Goal: Transaction & Acquisition: Purchase product/service

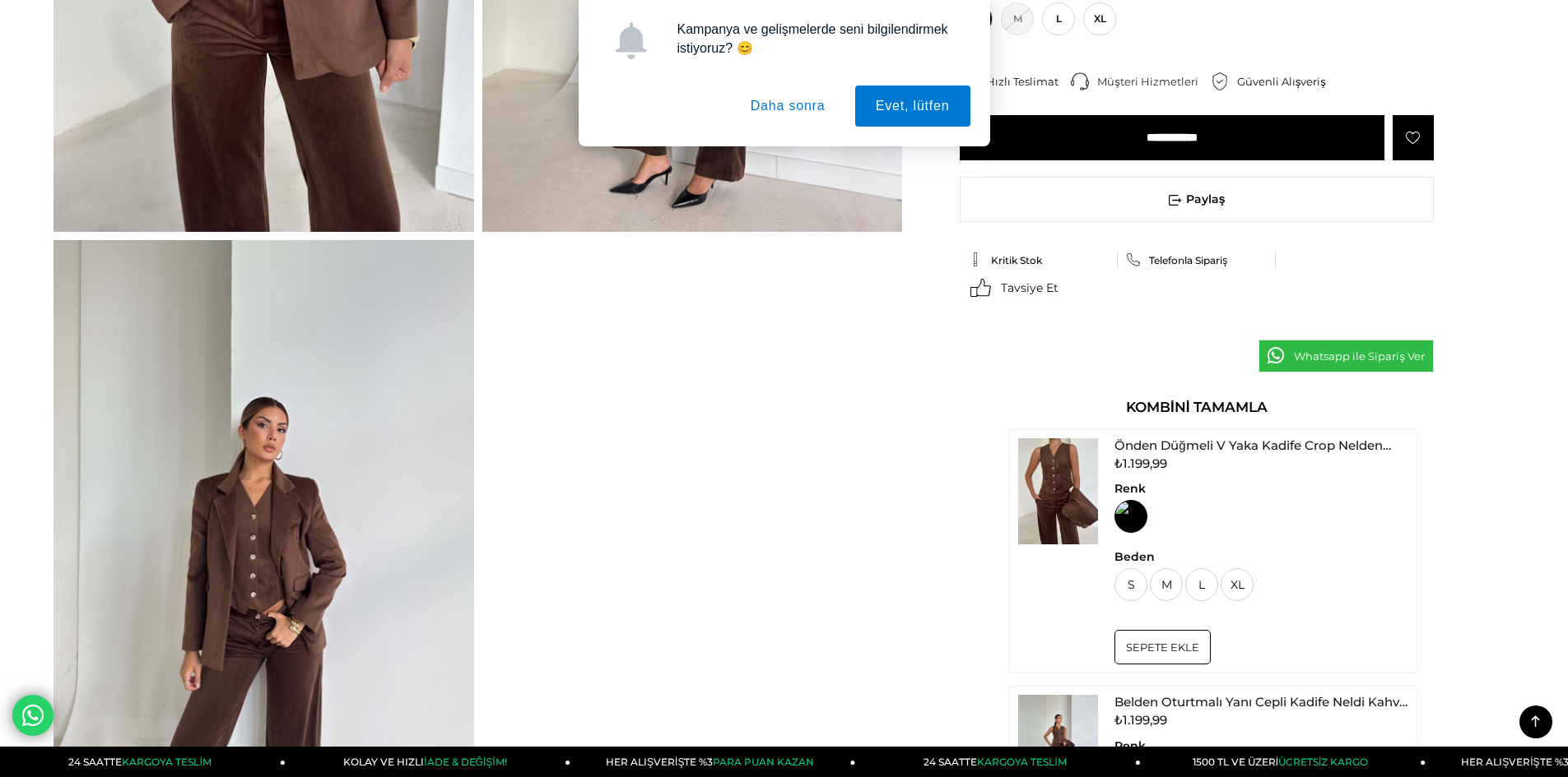
scroll to position [740, 0]
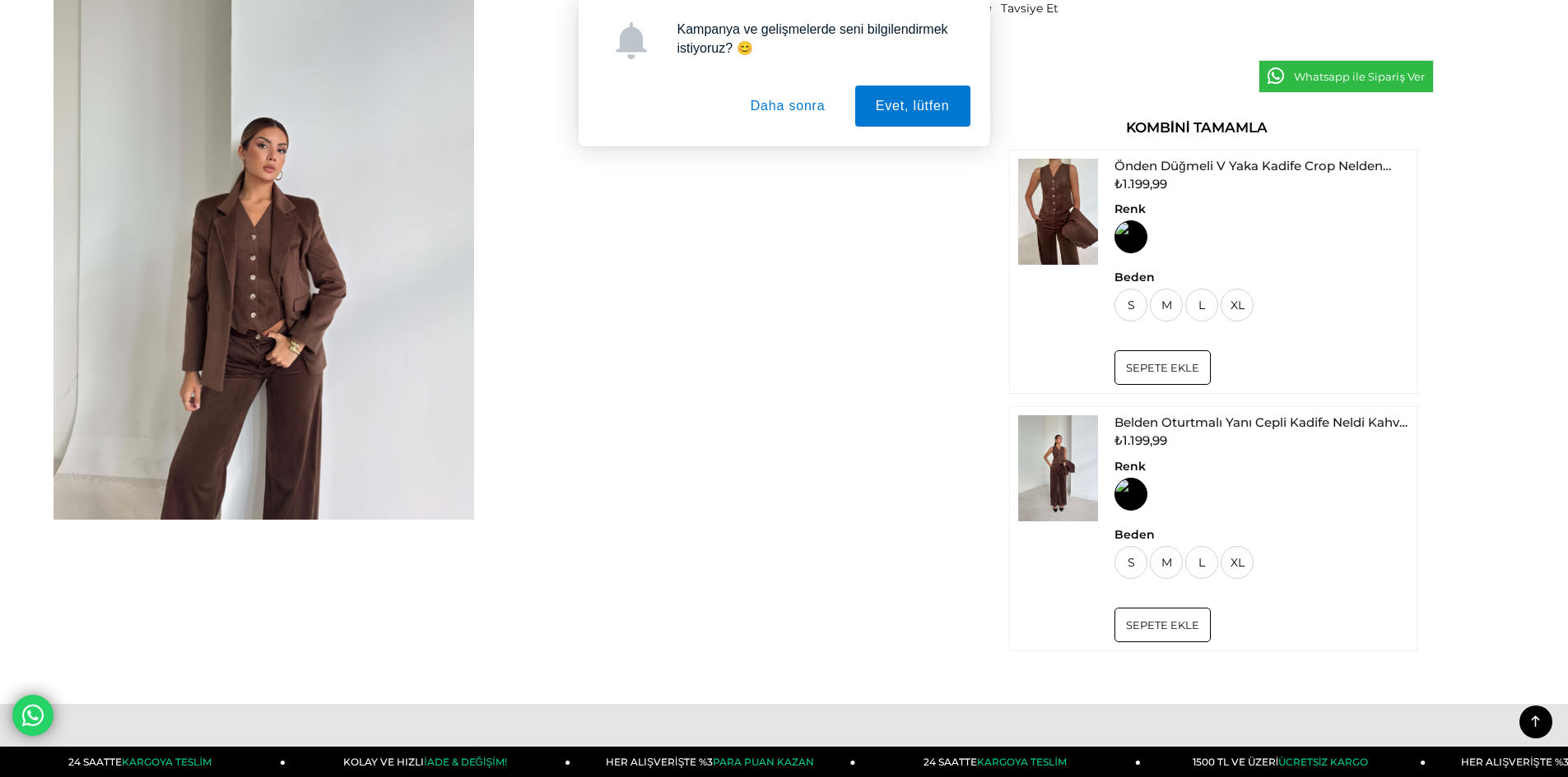
click at [758, 101] on button "Daha sonra" at bounding box center [788, 106] width 116 height 41
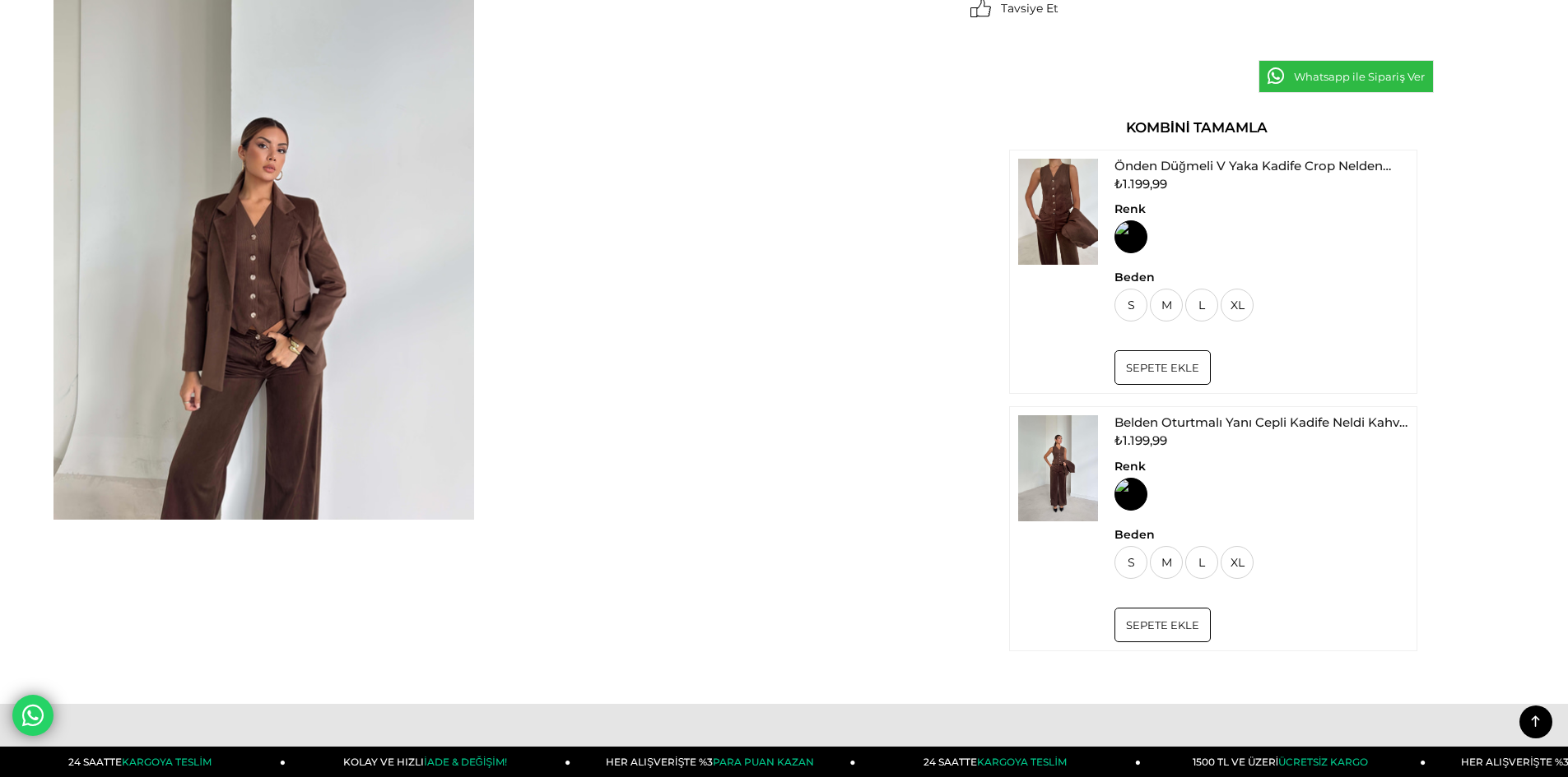
click at [276, 267] on img at bounding box center [264, 240] width 420 height 559
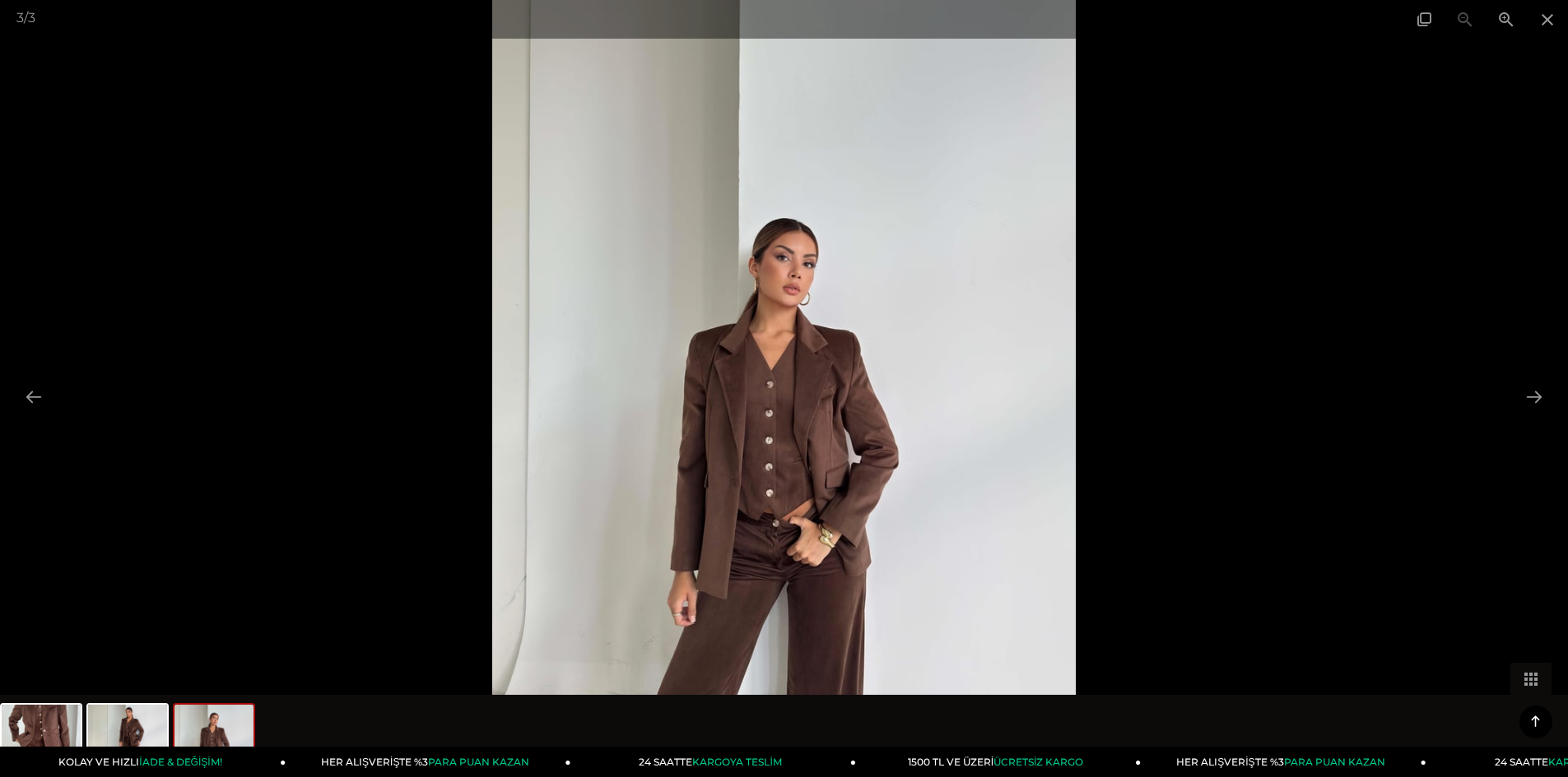
click at [761, 434] on img at bounding box center [783, 388] width 583 height 777
click at [1545, 399] on button at bounding box center [1533, 397] width 35 height 32
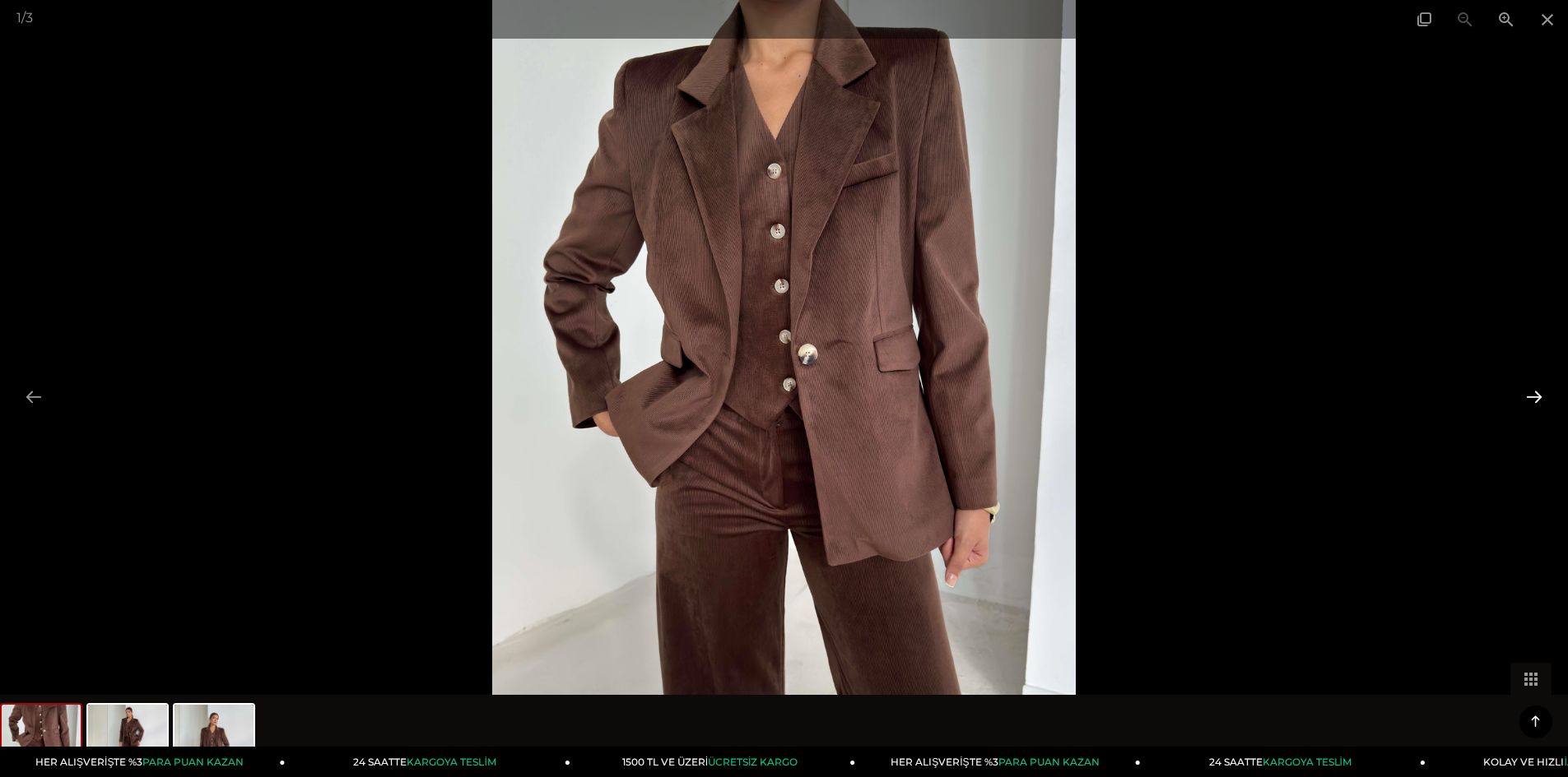
click at [1545, 399] on button at bounding box center [1533, 397] width 35 height 32
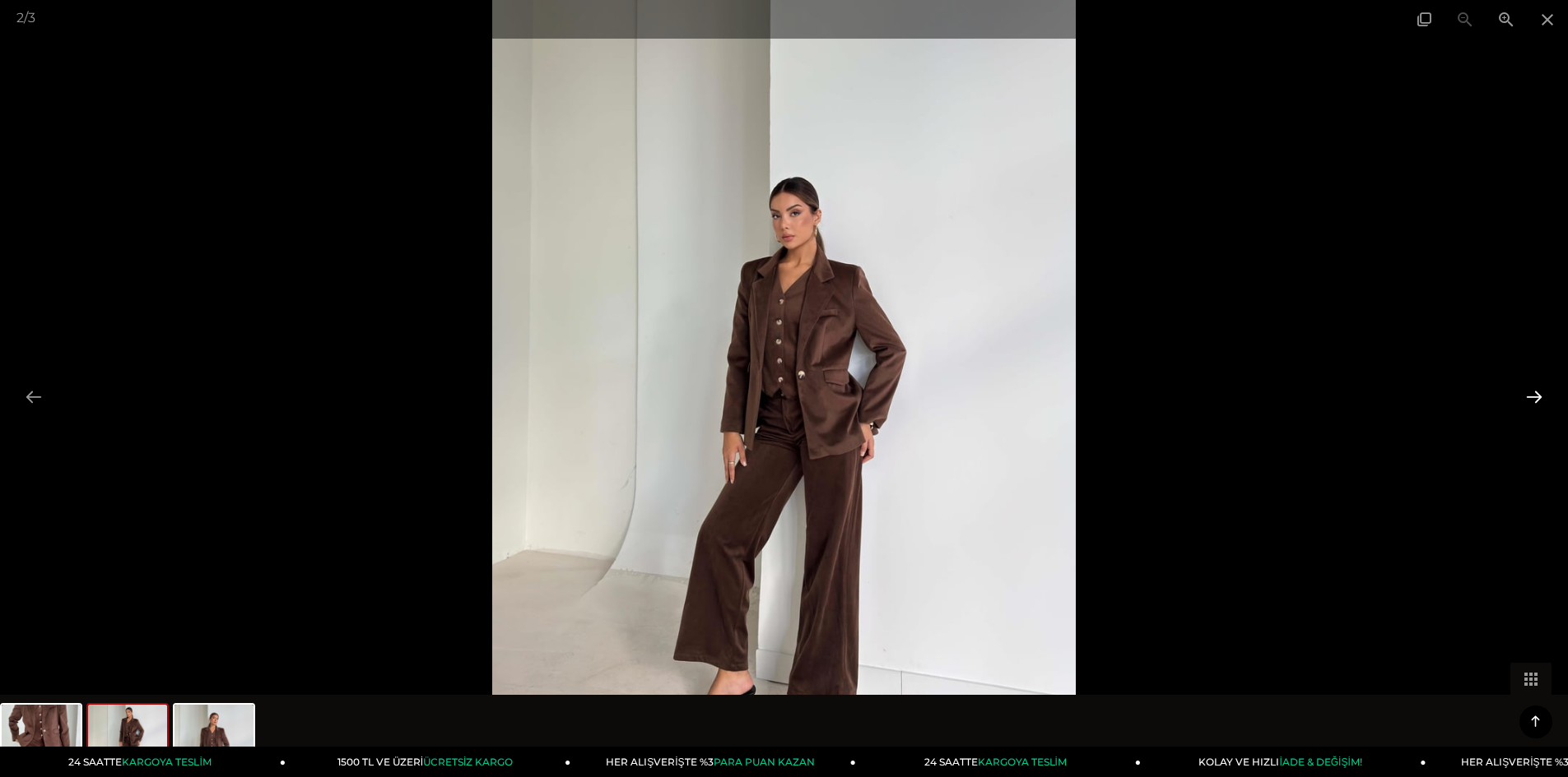
click at [1545, 399] on button at bounding box center [1533, 397] width 35 height 32
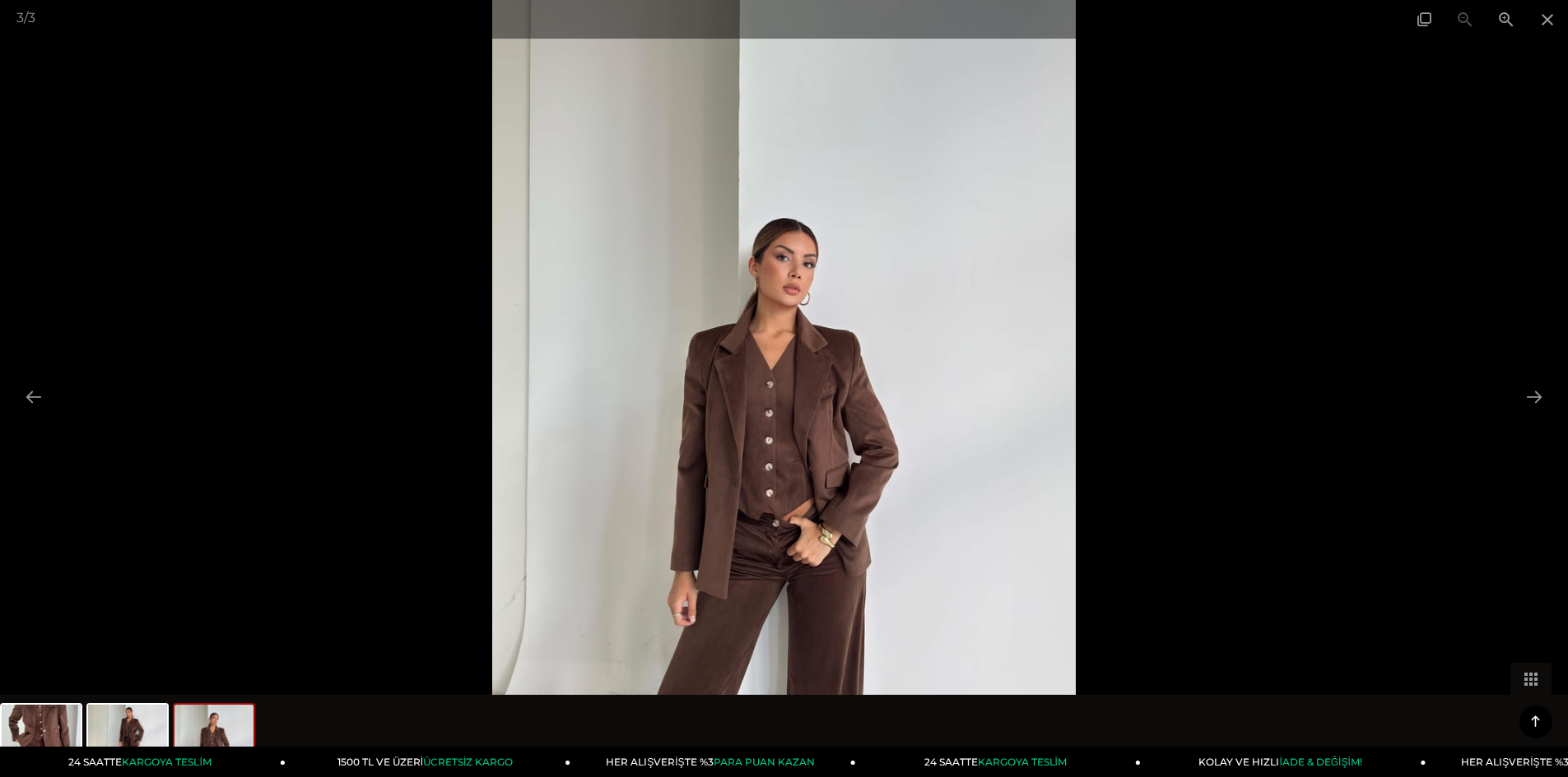
click at [1386, 446] on div at bounding box center [784, 388] width 1568 height 777
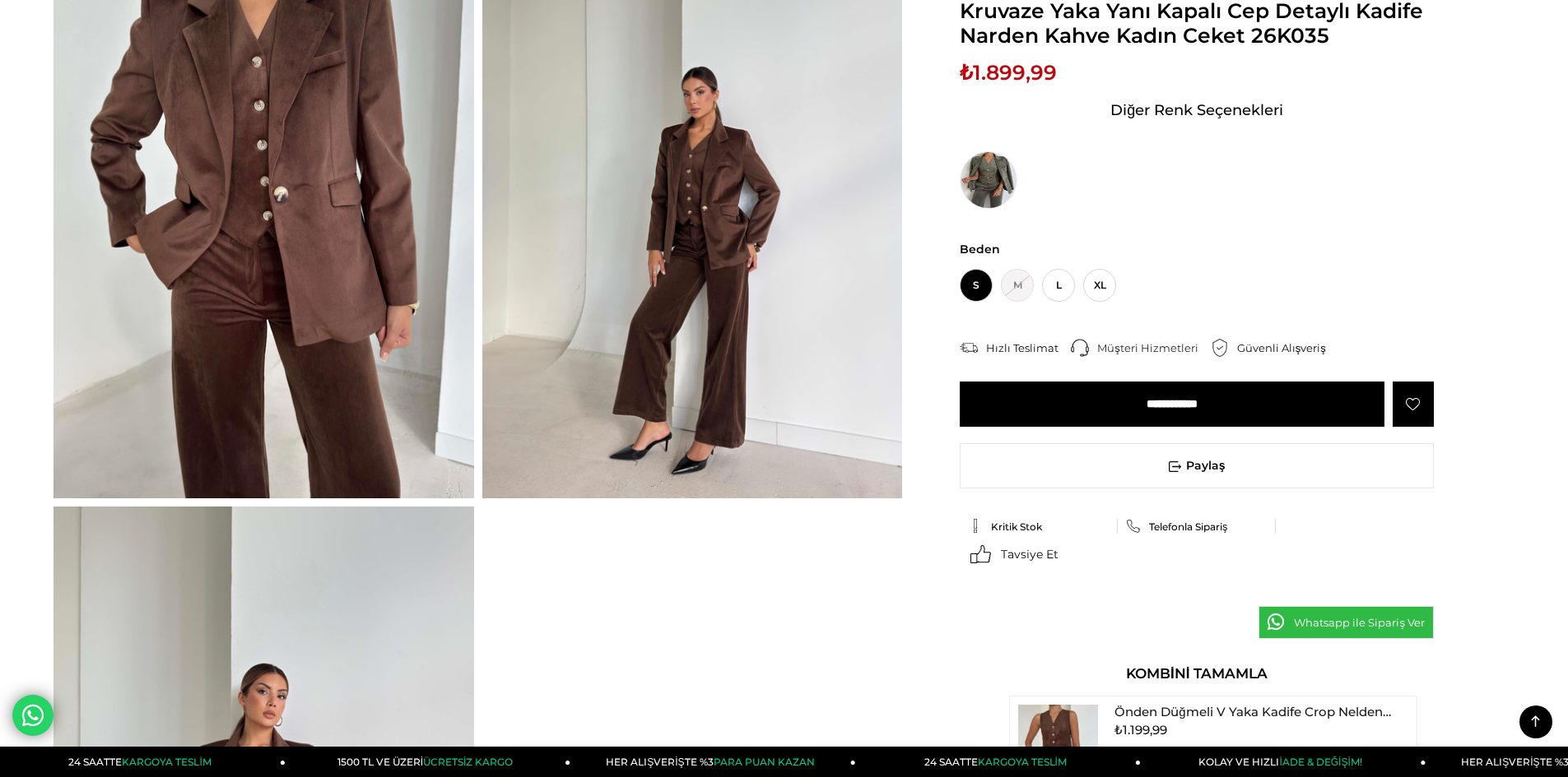
scroll to position [0, 0]
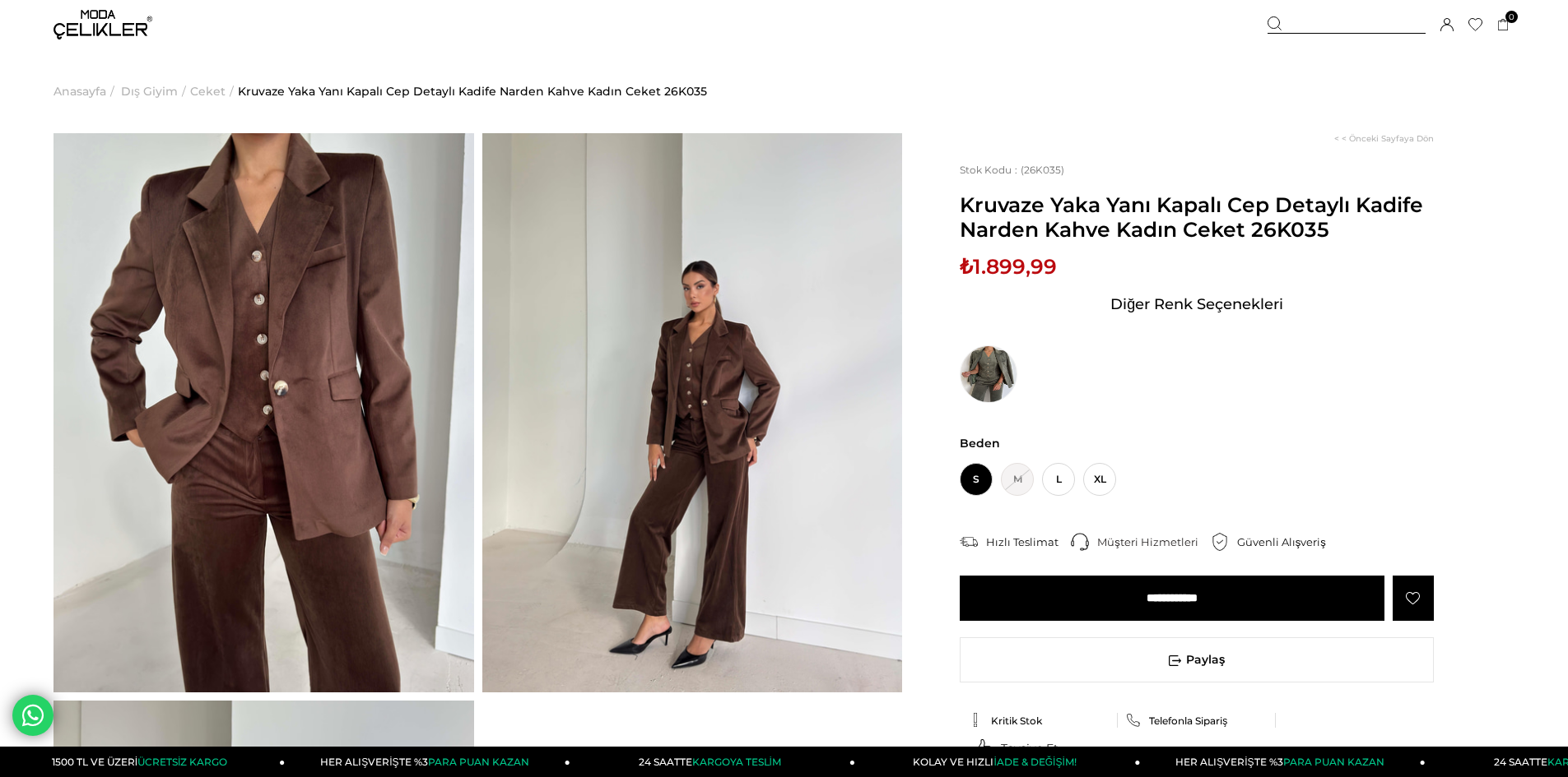
click at [214, 92] on span "Ceket" at bounding box center [208, 90] width 36 height 84
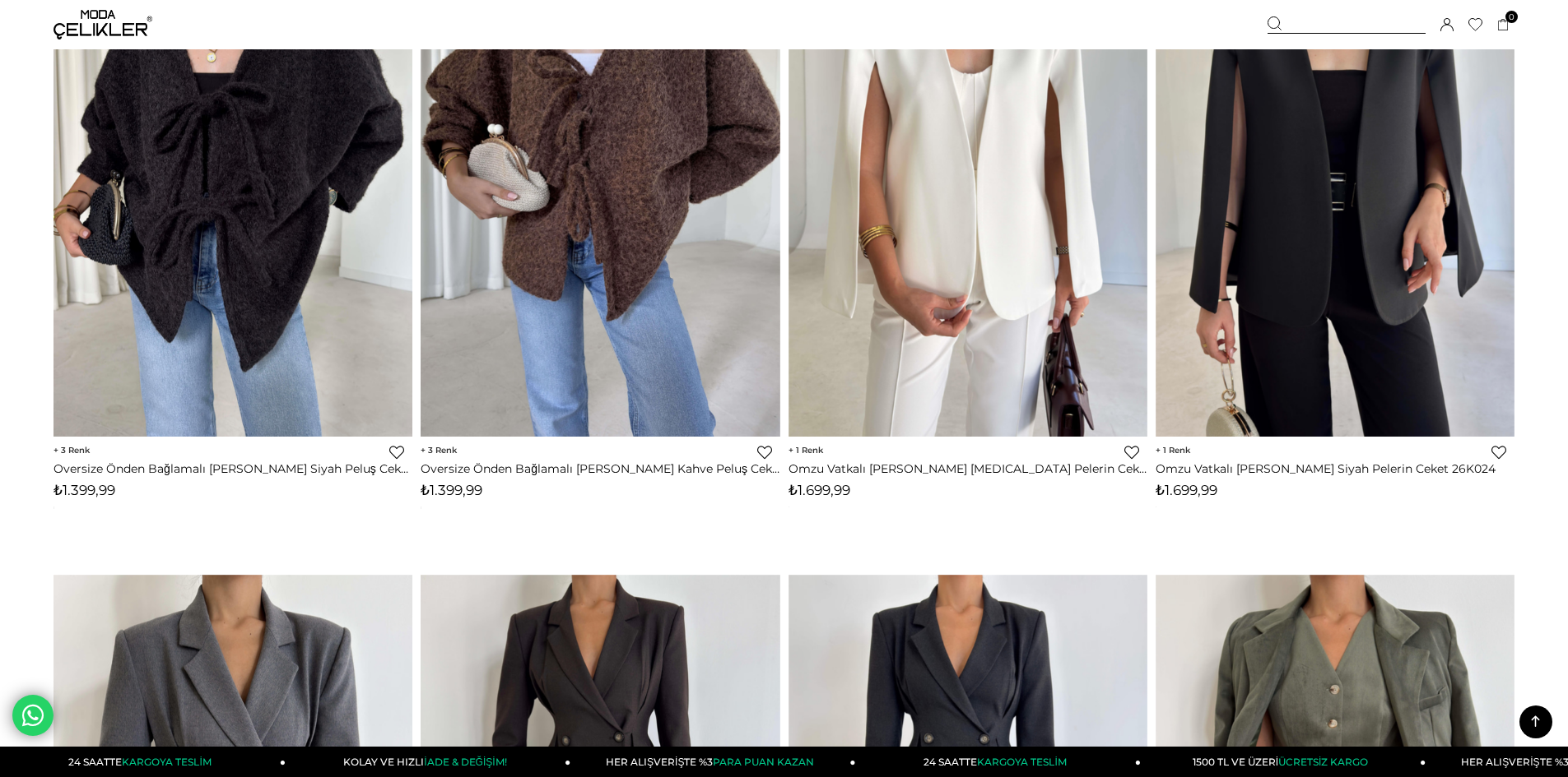
scroll to position [1234, 0]
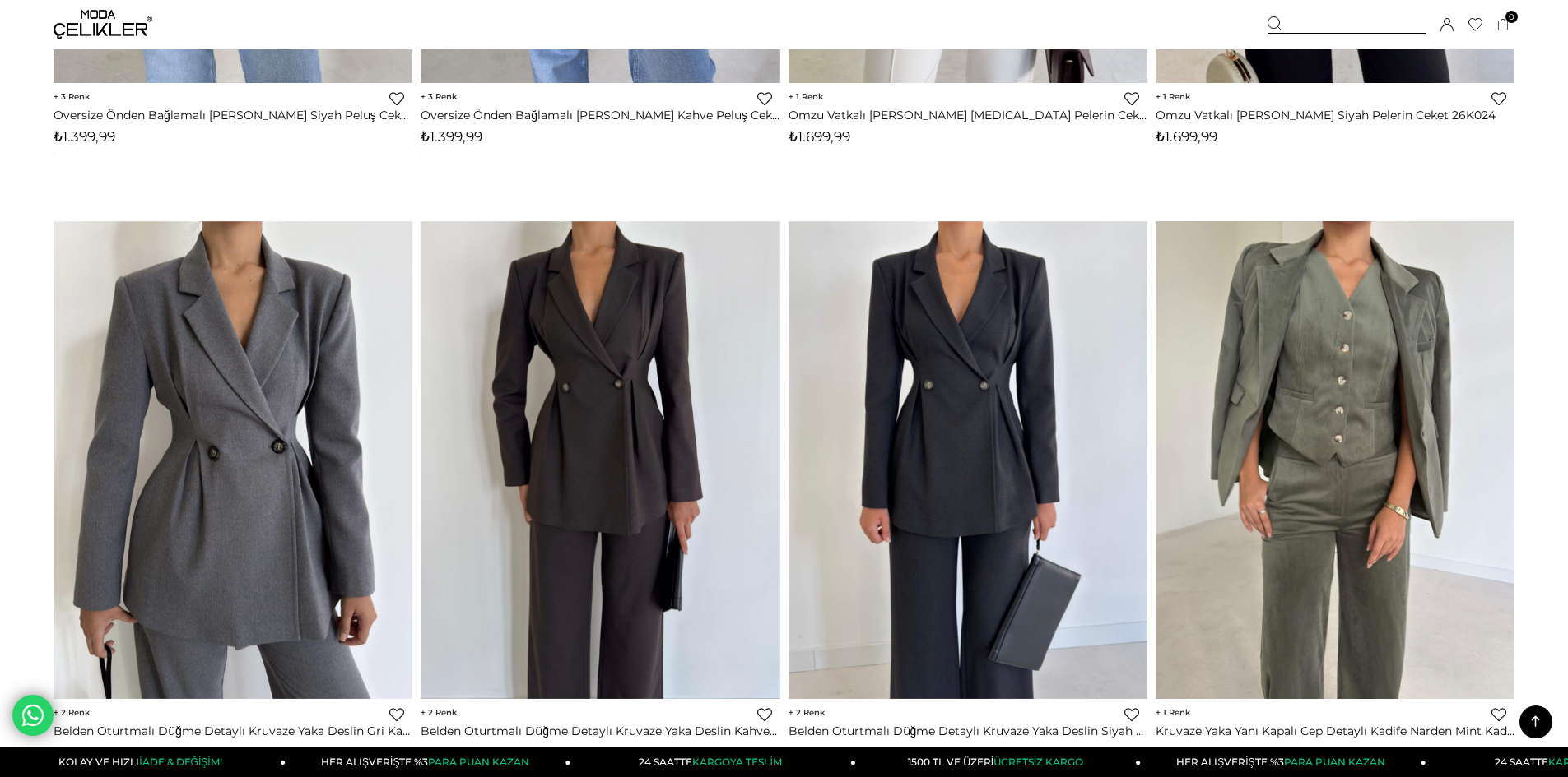
click at [1310, 411] on img at bounding box center [1334, 460] width 359 height 478
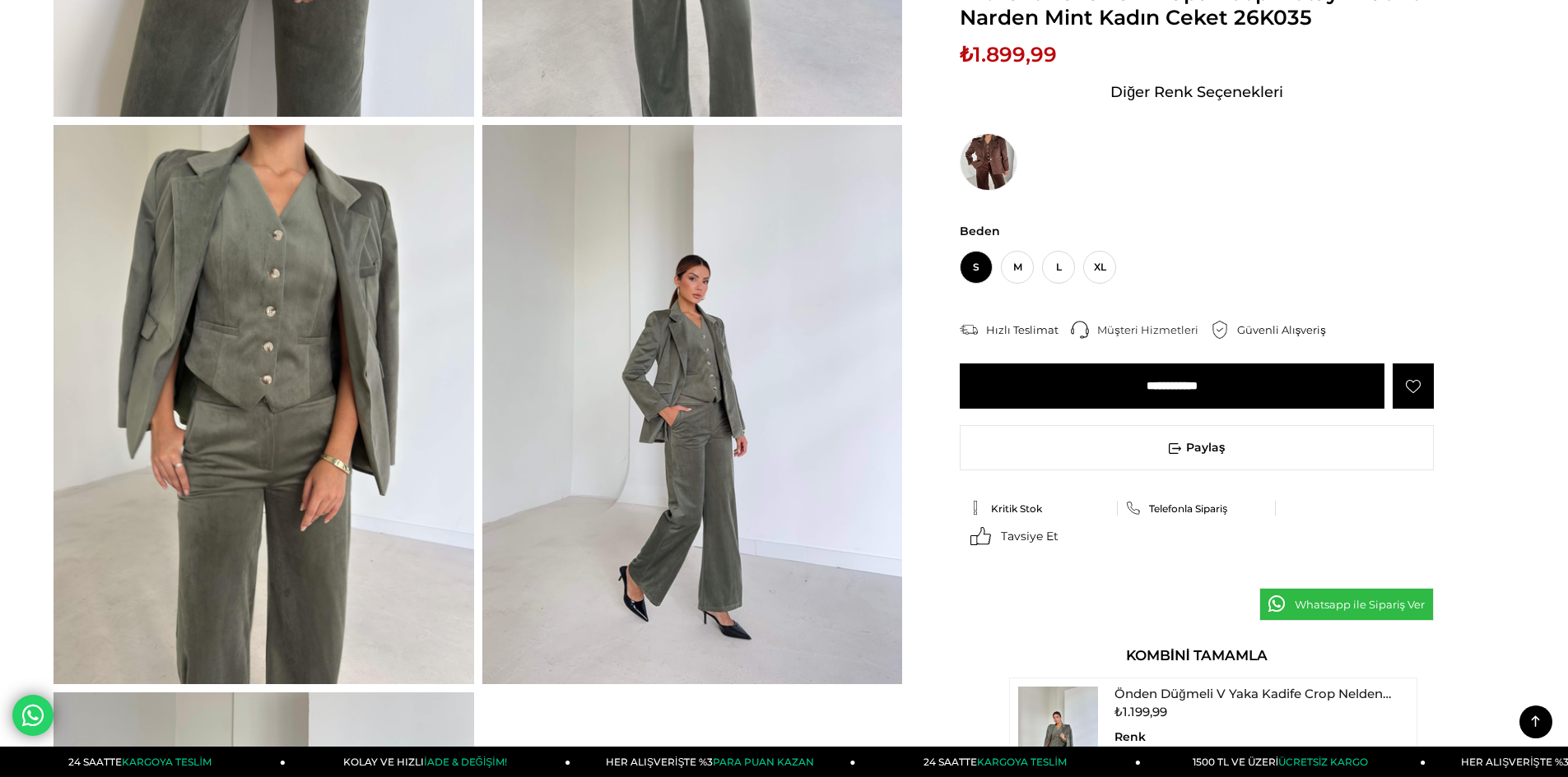
scroll to position [82, 0]
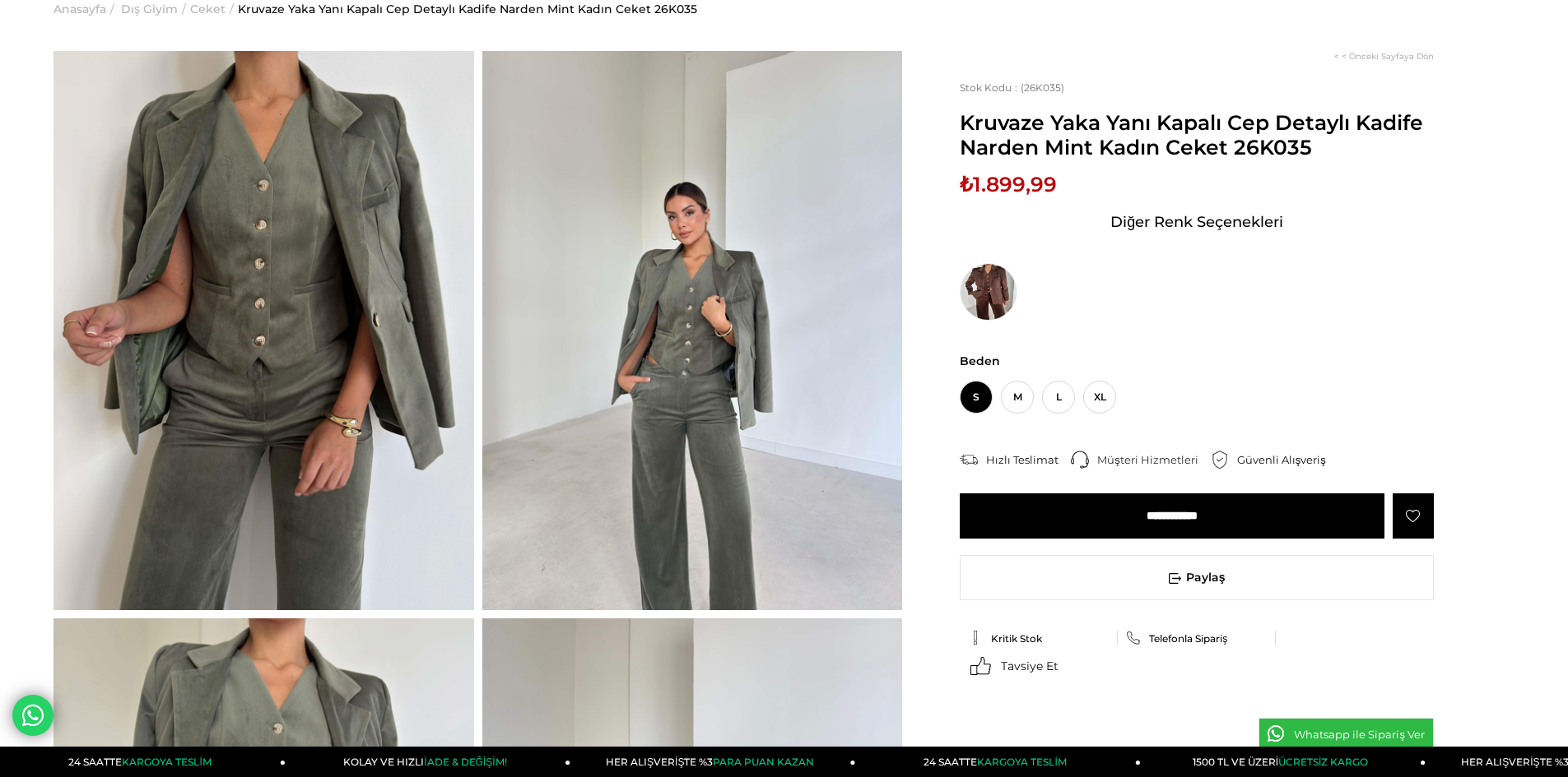
click at [344, 294] on img at bounding box center [264, 331] width 420 height 559
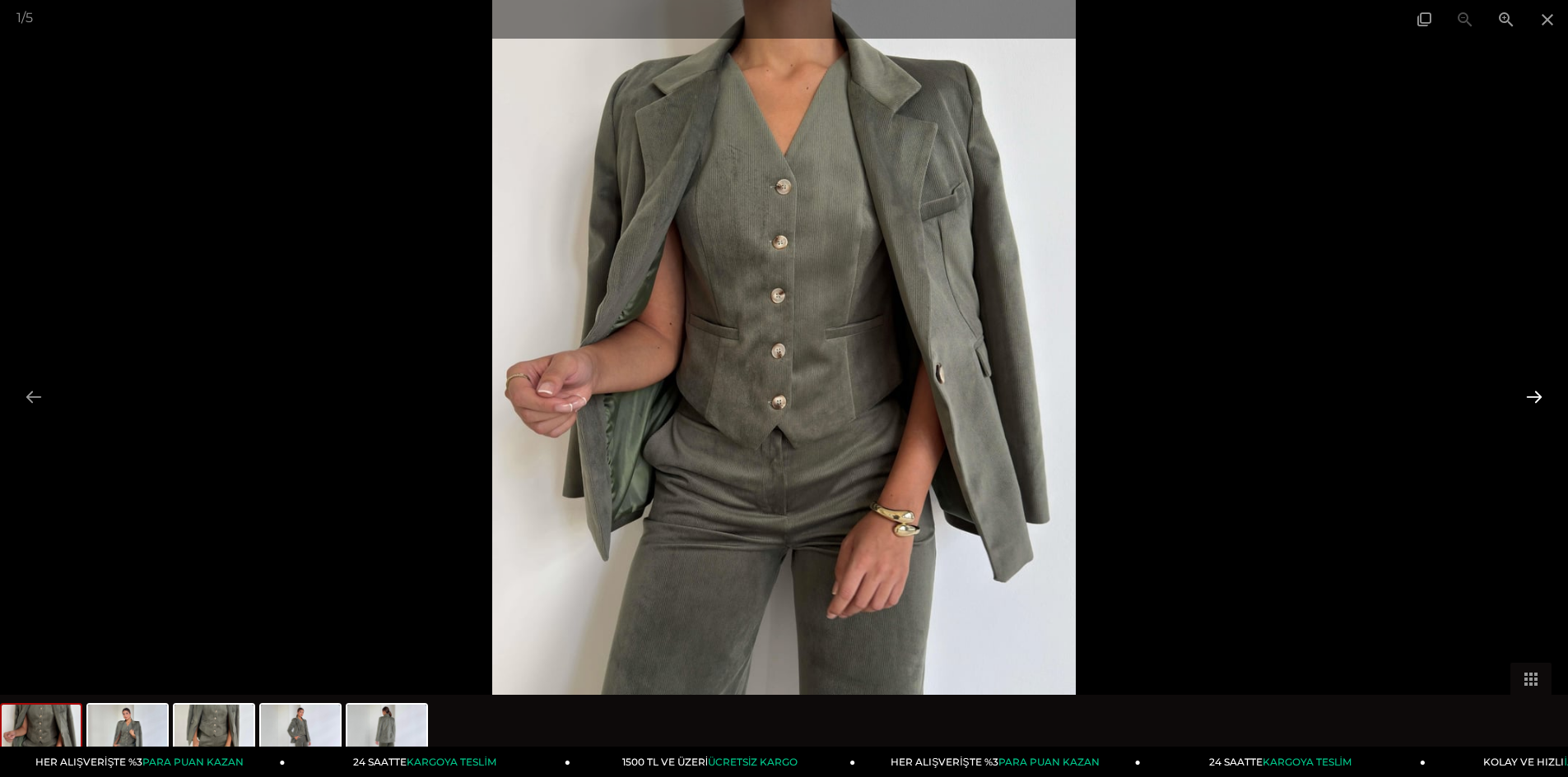
click at [1538, 399] on button at bounding box center [1533, 397] width 35 height 32
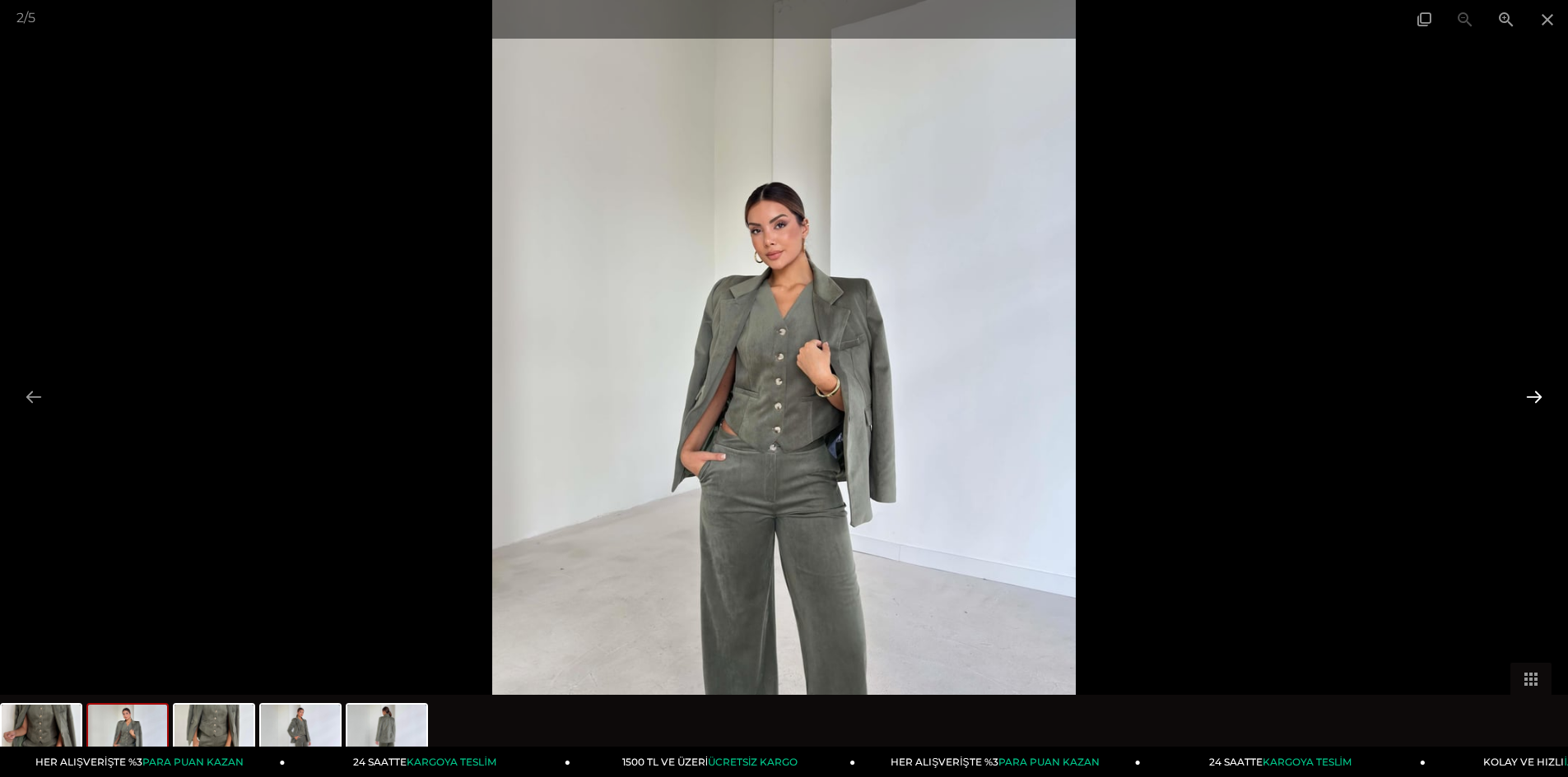
click at [1538, 399] on button at bounding box center [1533, 397] width 35 height 32
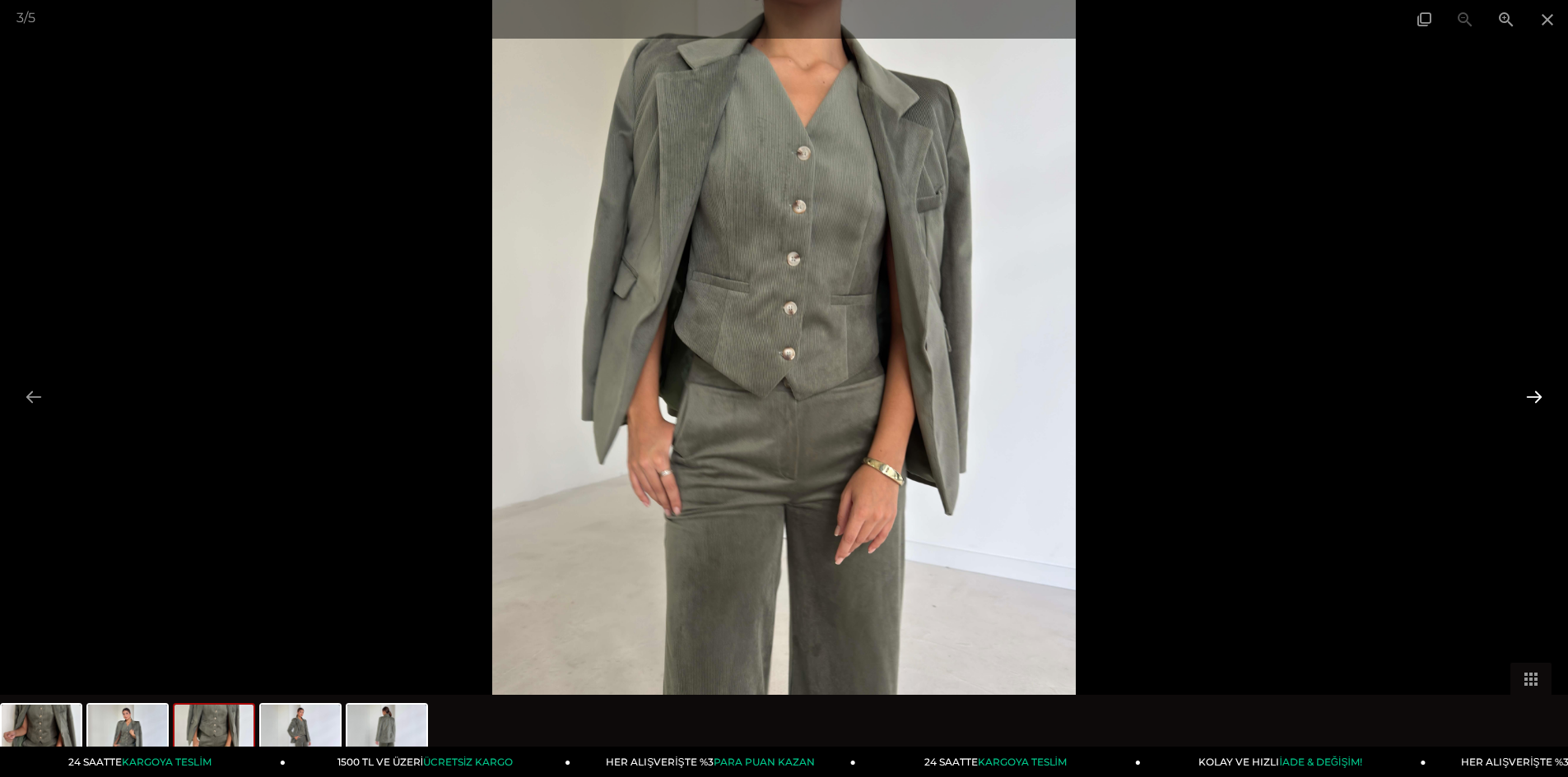
click at [1538, 399] on button at bounding box center [1533, 397] width 35 height 32
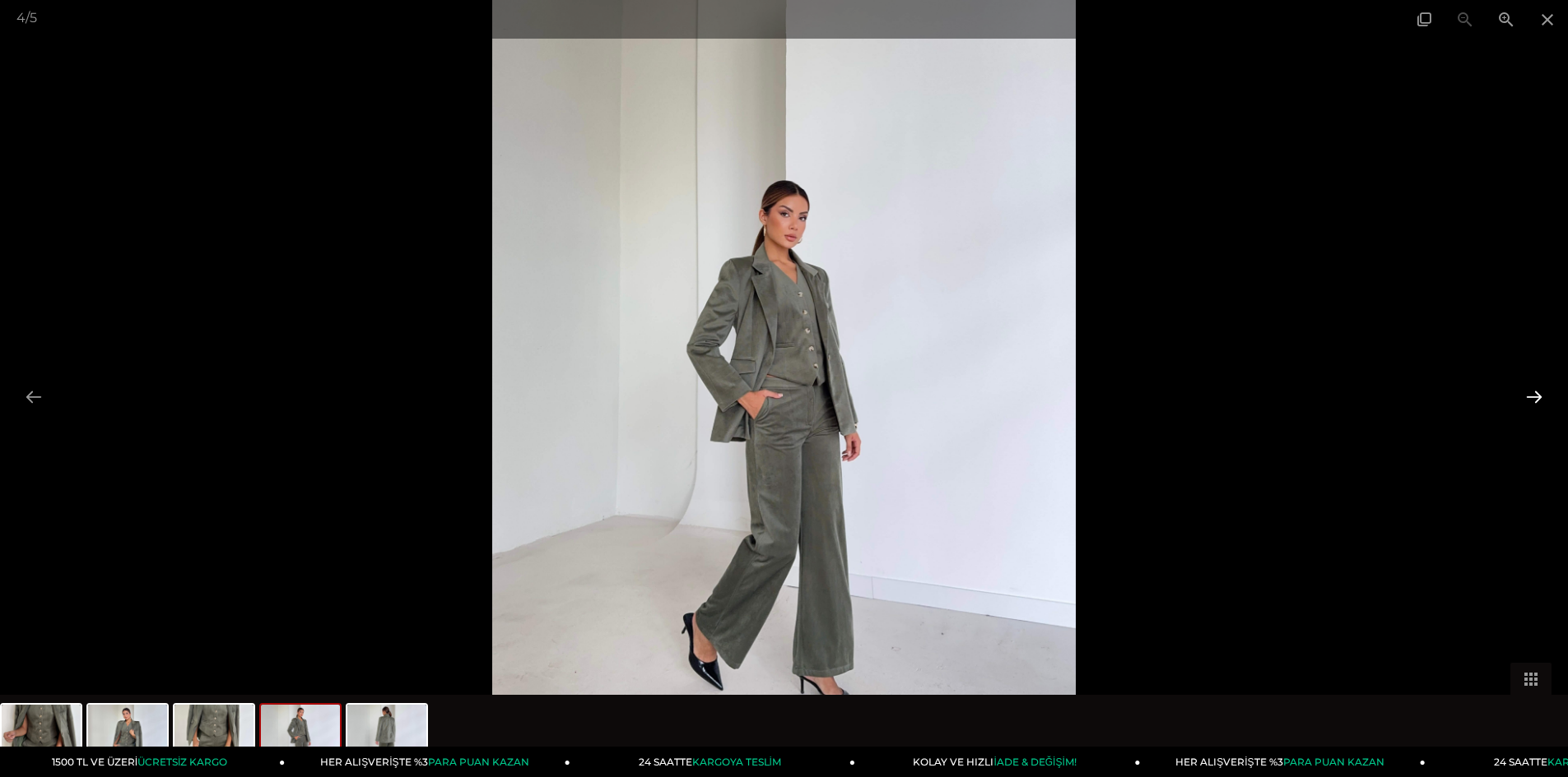
click at [1538, 399] on button at bounding box center [1533, 397] width 35 height 32
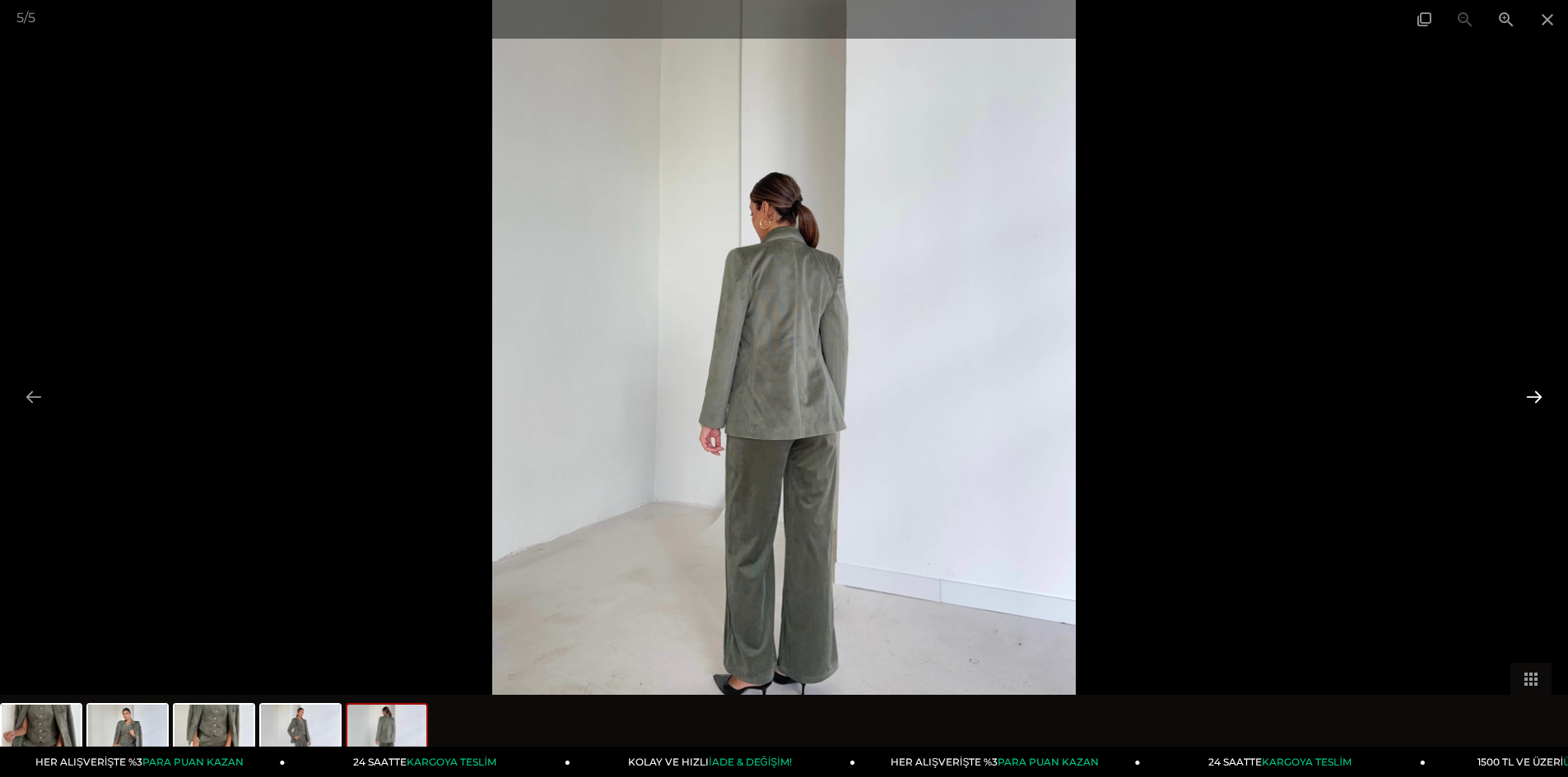
click at [1538, 399] on button at bounding box center [1533, 397] width 35 height 32
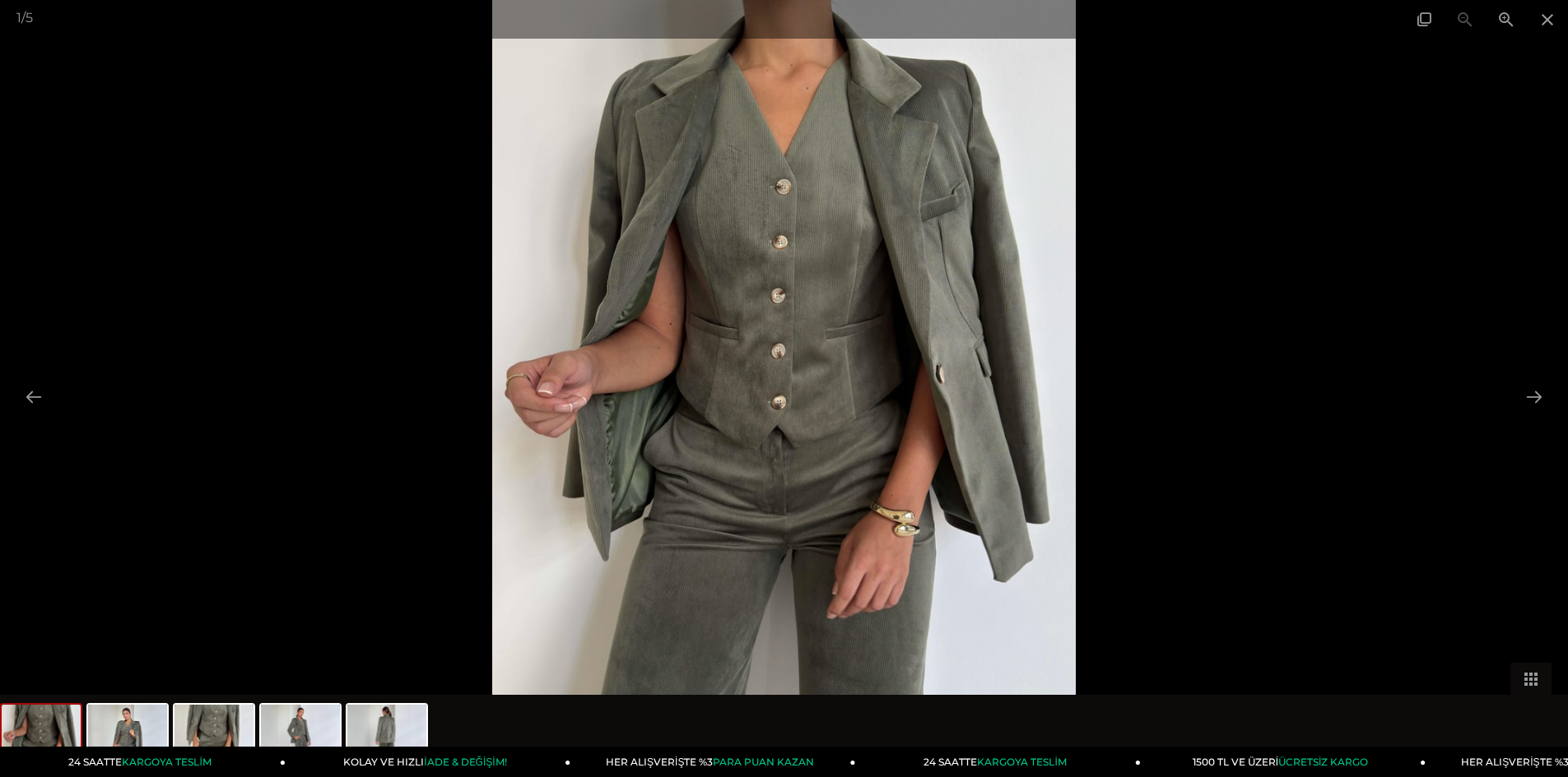
click at [1334, 421] on div at bounding box center [784, 388] width 1568 height 777
click at [1543, 27] on span at bounding box center [1547, 19] width 41 height 39
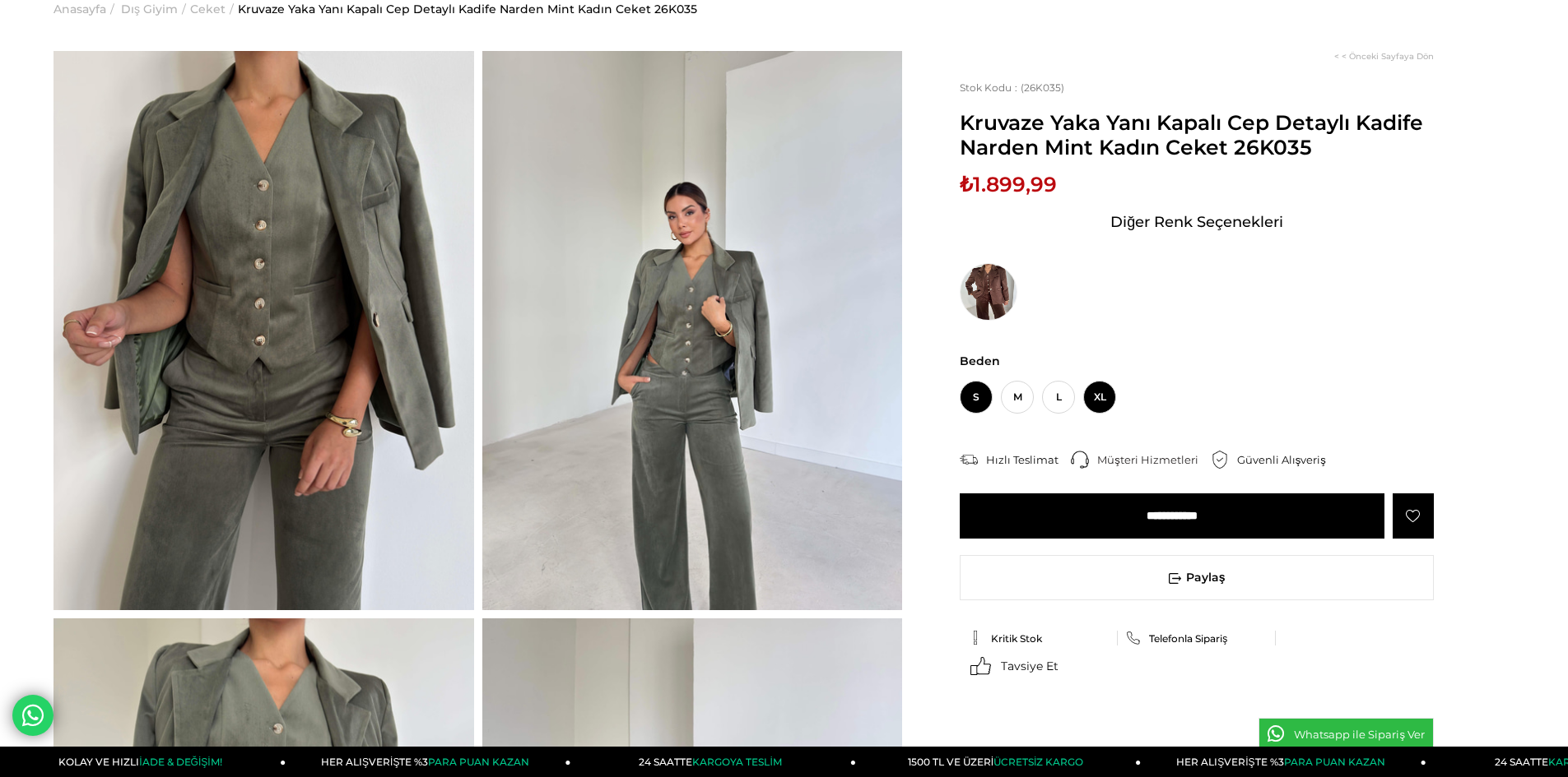
click at [1107, 412] on span "XL" at bounding box center [1099, 397] width 33 height 33
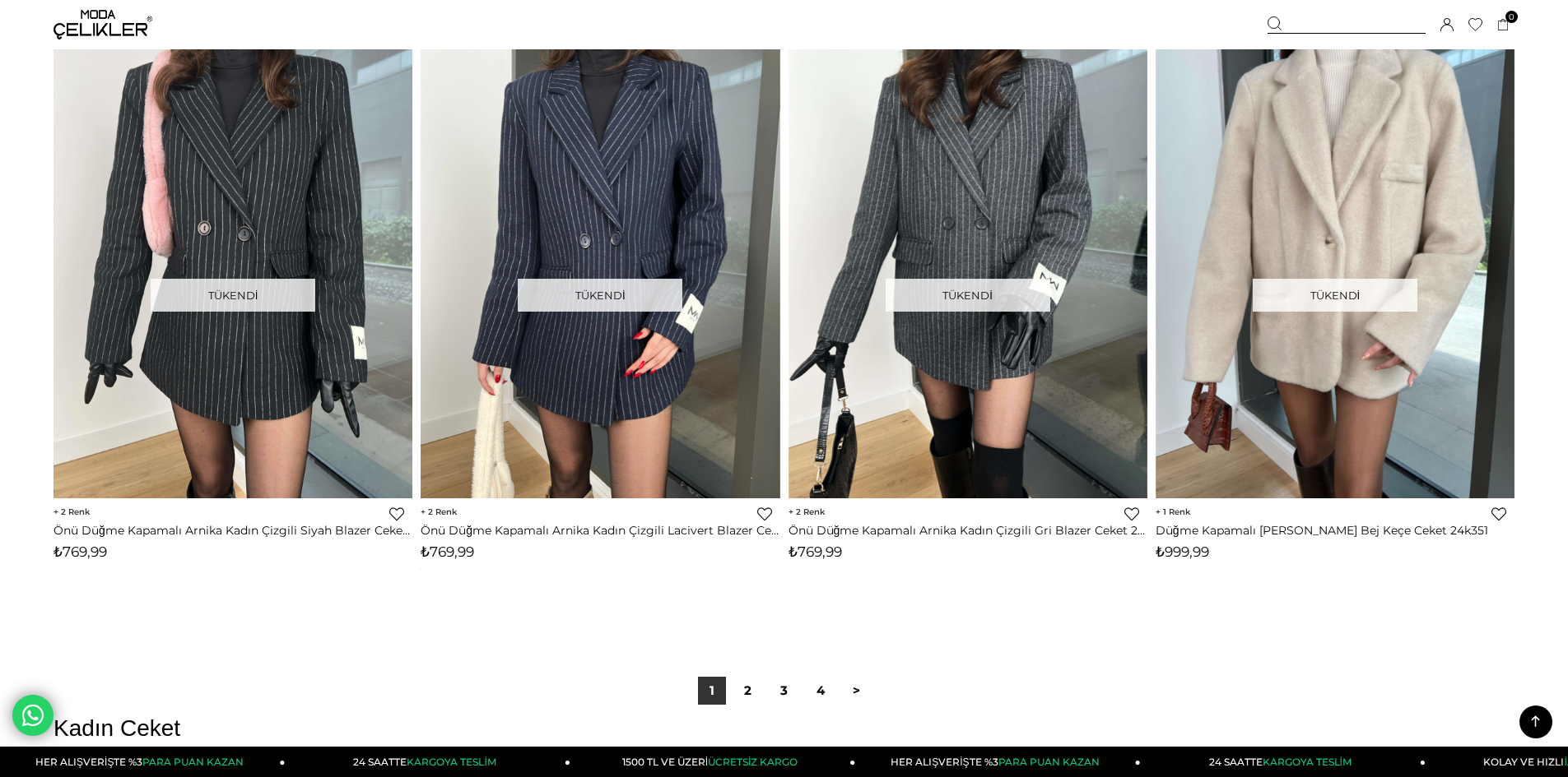
scroll to position [12168, 0]
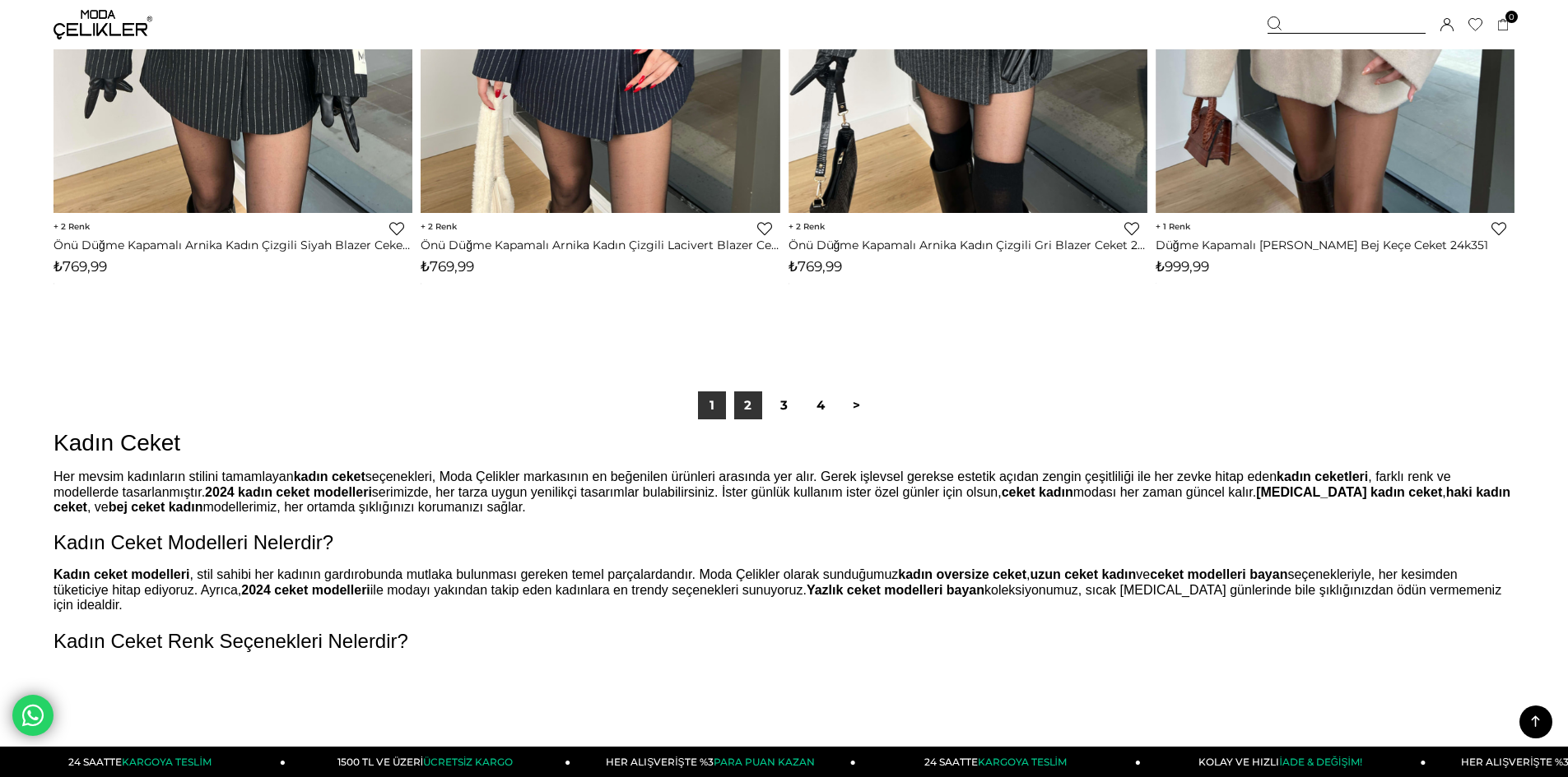
click at [752, 419] on link "2" at bounding box center [748, 406] width 28 height 28
